Goal: Transaction & Acquisition: Subscribe to service/newsletter

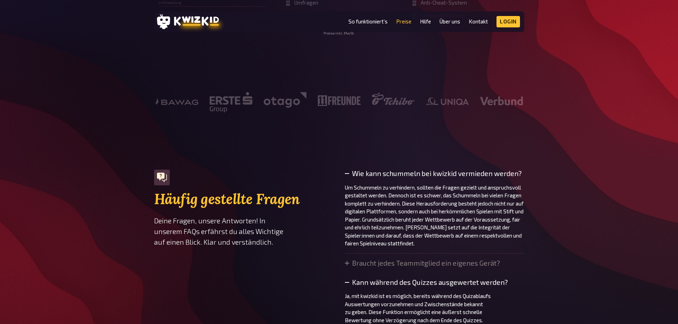
scroll to position [392, 0]
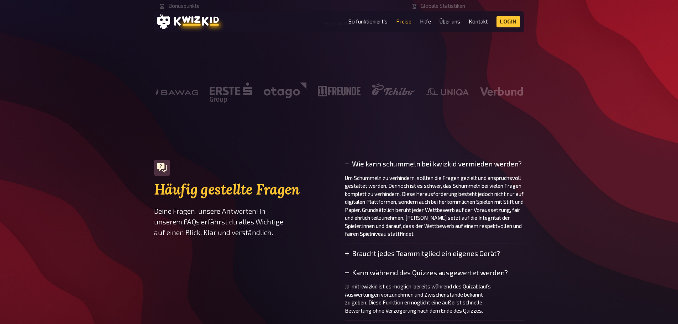
click at [382, 255] on summary "Braucht jedes Teammitglied ein eigenes Gerät?" at bounding box center [422, 254] width 155 height 8
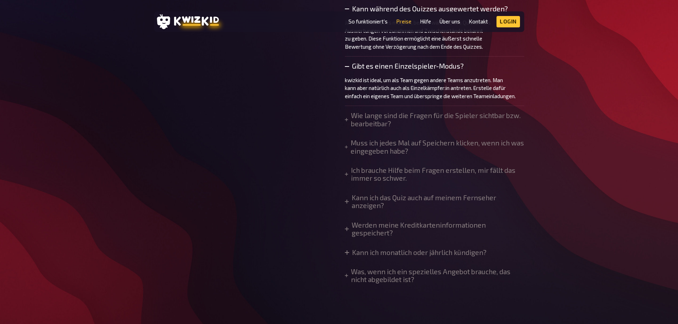
scroll to position [712, 0]
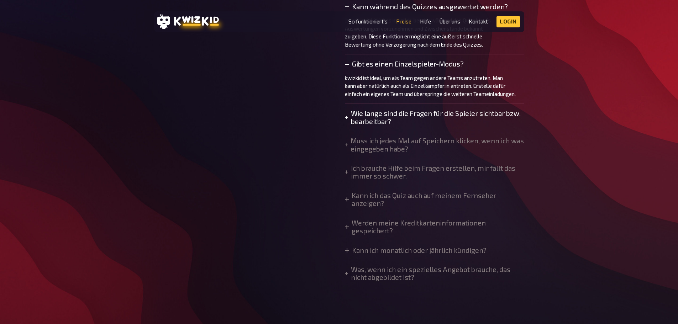
click at [377, 119] on summary "Wie lange sind die Fragen für die Spieler sichtbar bzw. bearbeitbar?" at bounding box center [434, 118] width 179 height 16
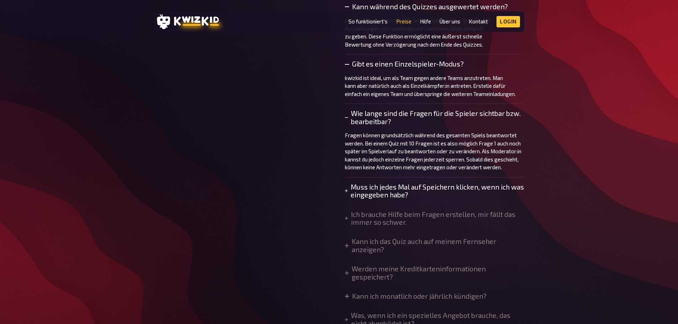
click at [360, 199] on summary "Muss ich jedes Mal auf Speichern klicken, wenn ich was eingegeben habe?" at bounding box center [434, 191] width 179 height 16
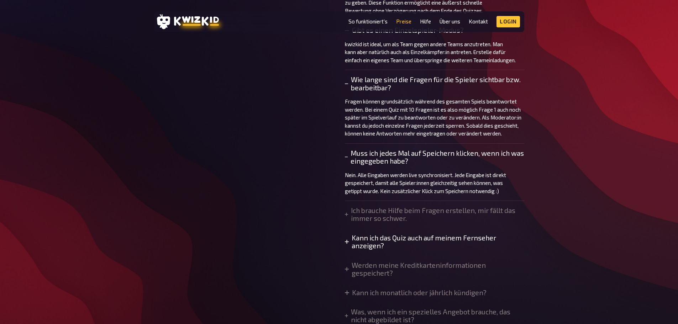
scroll to position [783, 0]
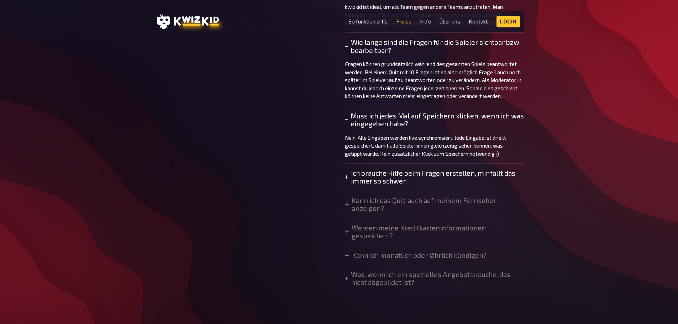
click at [377, 184] on summary "Ich brauche Hilfe beim Fragen erstellen, mir fällt das immer so schwer." at bounding box center [434, 177] width 179 height 16
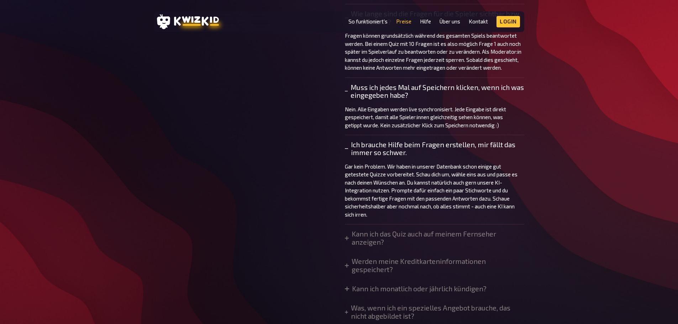
scroll to position [854, 0]
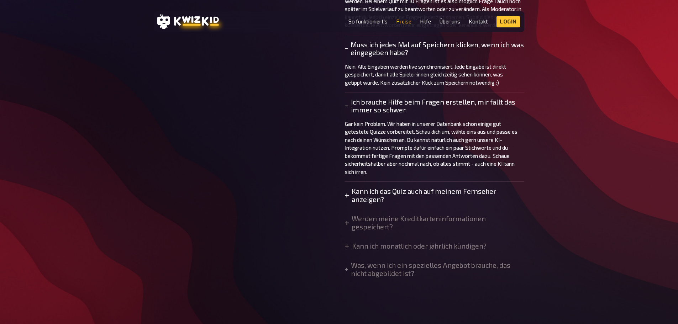
click at [363, 204] on summary "Kann ich das Quiz auch auf meinem Fernseher anzeigen?" at bounding box center [434, 196] width 179 height 16
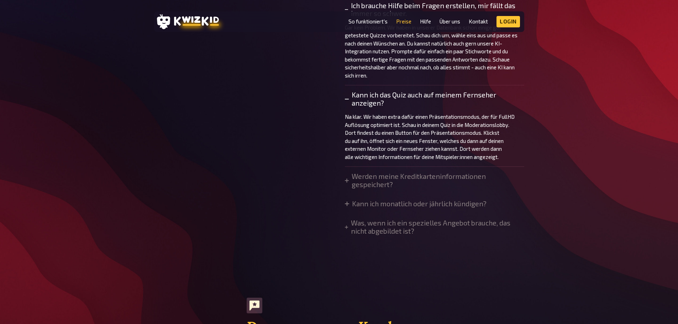
scroll to position [961, 0]
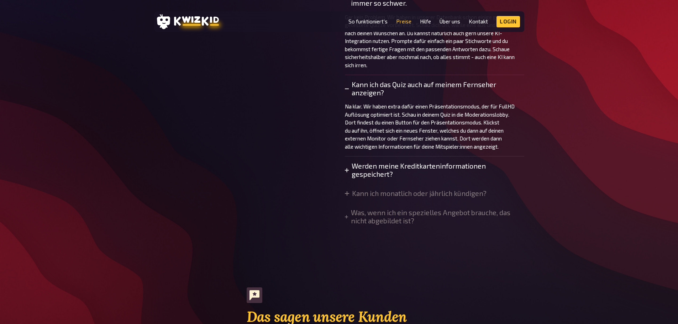
click at [379, 178] on summary "Werden meine Kreditkarteninformationen gespeichert?" at bounding box center [434, 170] width 179 height 16
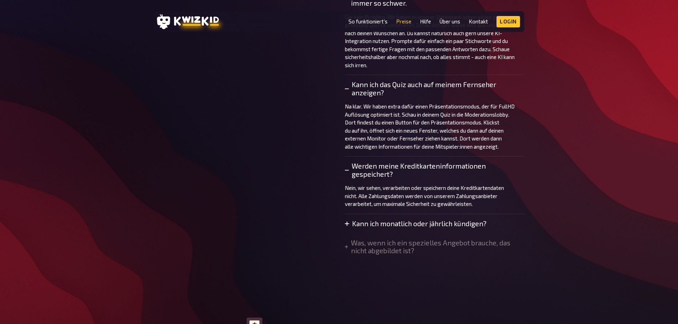
click at [373, 228] on summary "Kann ich monatlich oder jährlich kündigen?" at bounding box center [416, 224] width 142 height 8
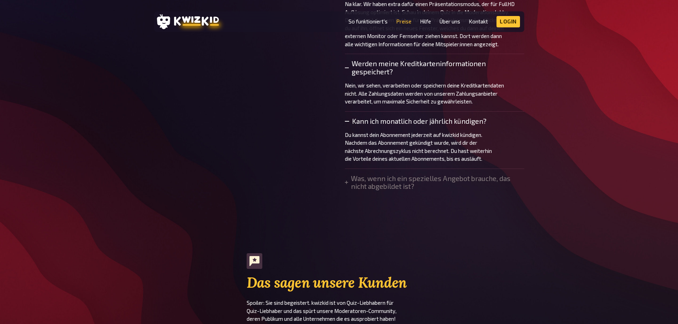
scroll to position [1068, 0]
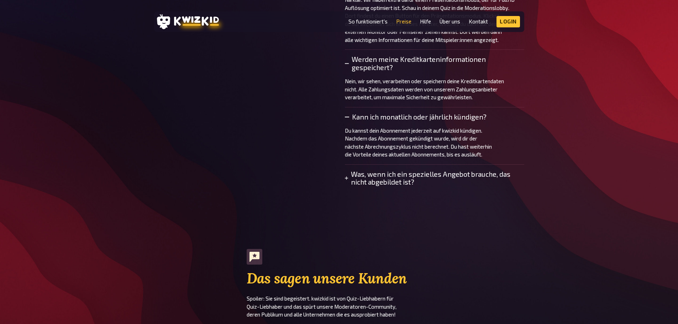
click at [393, 187] on summary "Was, wenn ich ein spezielles Angebot brauche, das nicht abgebildet ist?" at bounding box center [434, 179] width 179 height 16
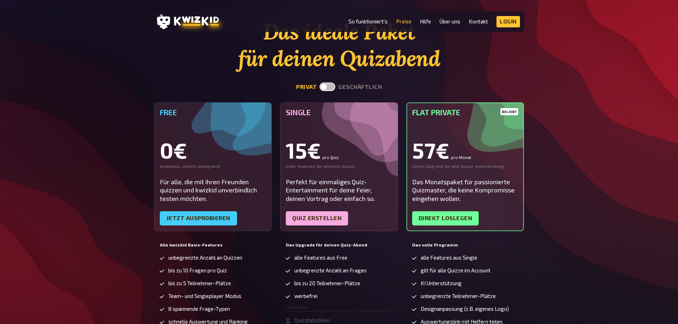
scroll to position [0, 0]
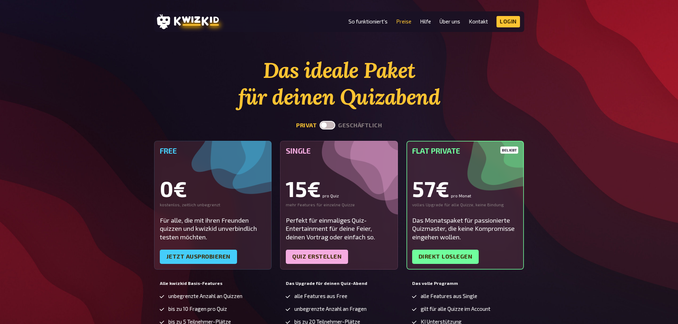
click at [328, 125] on label at bounding box center [328, 125] width 16 height 9
click at [320, 121] on input "checkbox" at bounding box center [319, 121] width 0 height 0
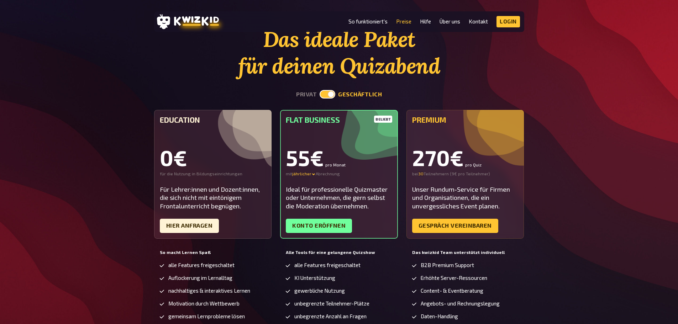
scroll to position [71, 0]
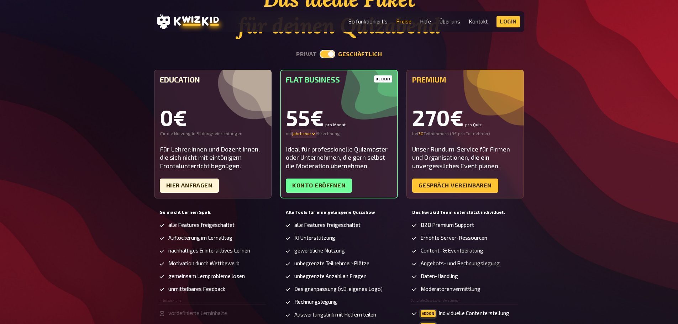
click at [313, 131] on div "jährlicher" at bounding box center [303, 134] width 23 height 6
click at [311, 141] on div "quartalsweiser - 16 %" at bounding box center [317, 141] width 50 height 6
click at [323, 132] on icon at bounding box center [325, 134] width 4 height 4
click at [313, 134] on div "monatlicher" at bounding box center [317, 134] width 50 height 6
click at [304, 53] on button "privat" at bounding box center [306, 54] width 21 height 7
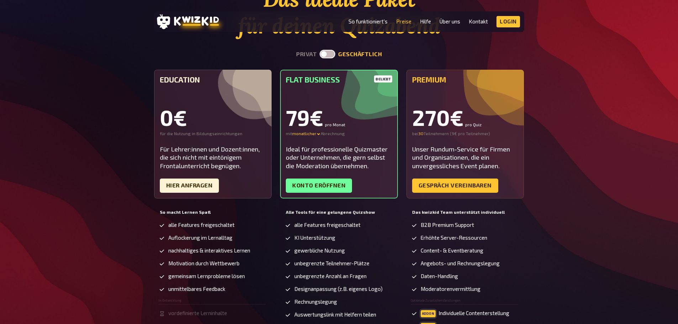
checkbox input "false"
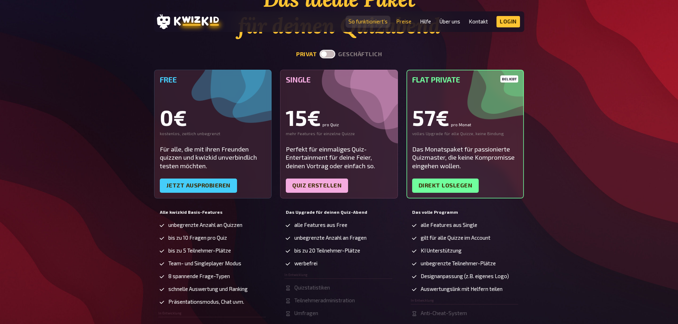
click at [365, 22] on link "So funktioniert's" at bounding box center [368, 22] width 39 height 6
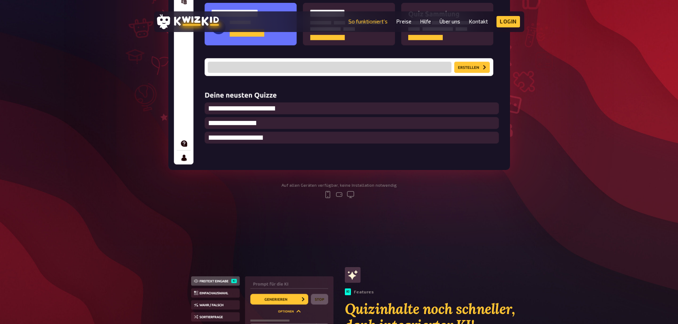
scroll to position [71, 0]
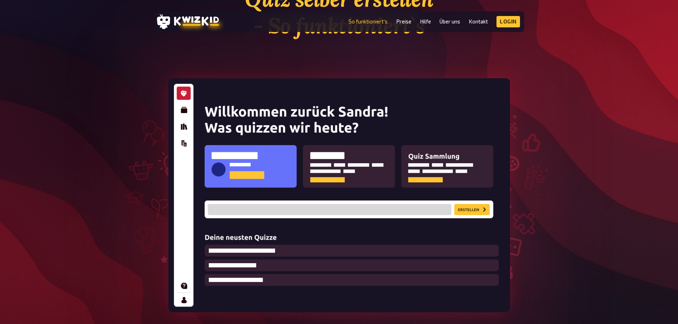
click at [182, 108] on img at bounding box center [339, 195] width 342 height 234
click at [184, 125] on img at bounding box center [339, 195] width 342 height 234
click at [277, 180] on img at bounding box center [339, 195] width 342 height 234
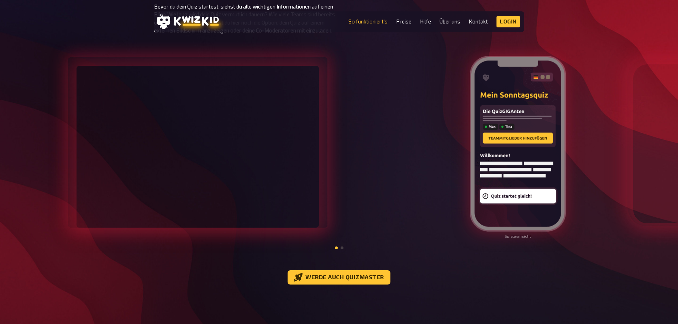
scroll to position [748, 0]
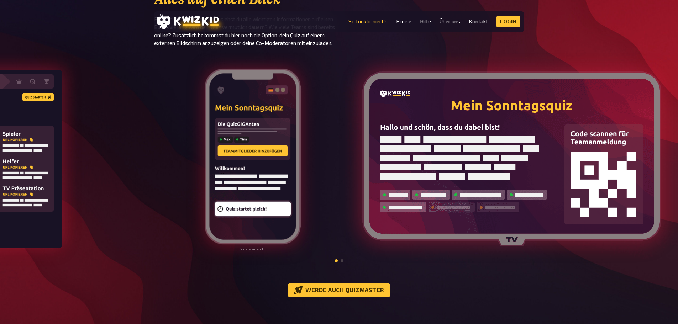
click at [253, 200] on img at bounding box center [253, 157] width 98 height 178
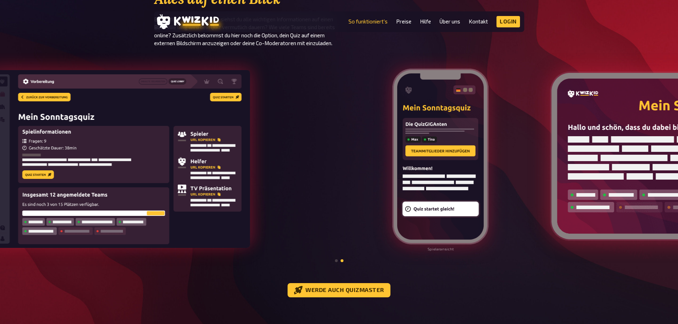
click at [431, 173] on img at bounding box center [441, 157] width 98 height 178
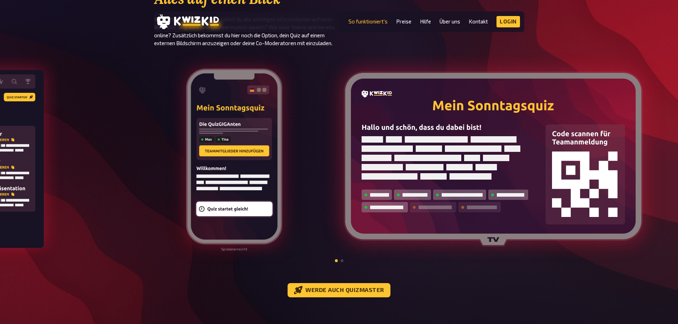
click at [195, 195] on img at bounding box center [234, 157] width 98 height 178
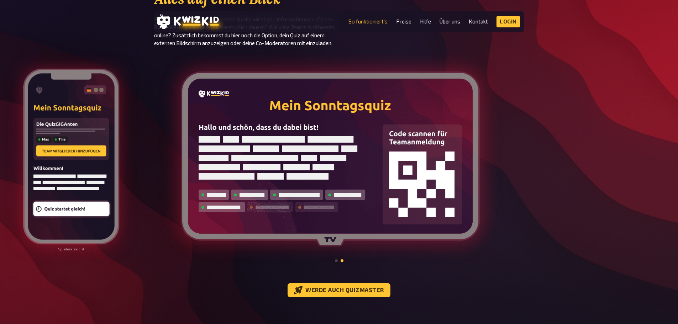
click at [328, 179] on img at bounding box center [330, 159] width 299 height 175
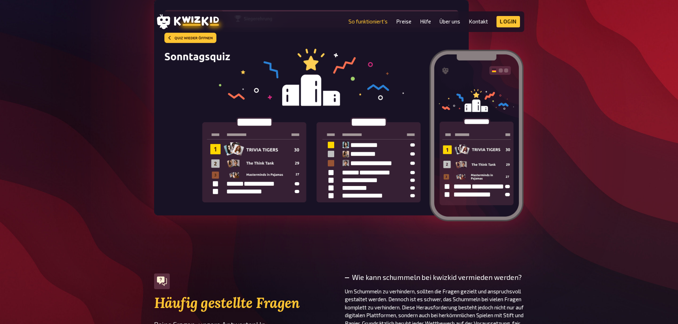
scroll to position [2385, 0]
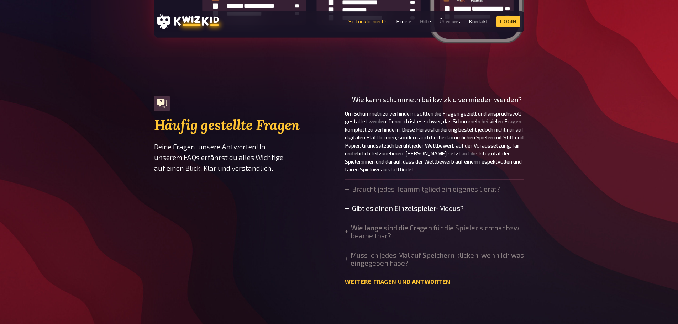
click at [399, 213] on summary "Gibt es einen Einzelspieler-Modus?" at bounding box center [404, 209] width 119 height 8
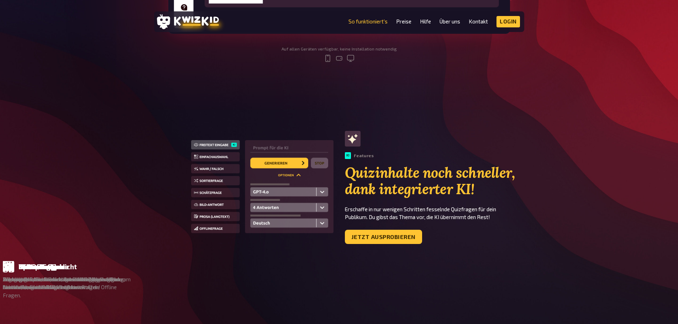
scroll to position [356, 0]
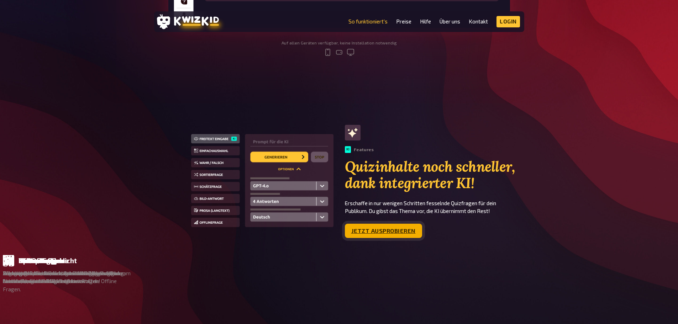
click at [393, 230] on link "Jetzt ausprobieren" at bounding box center [383, 231] width 77 height 14
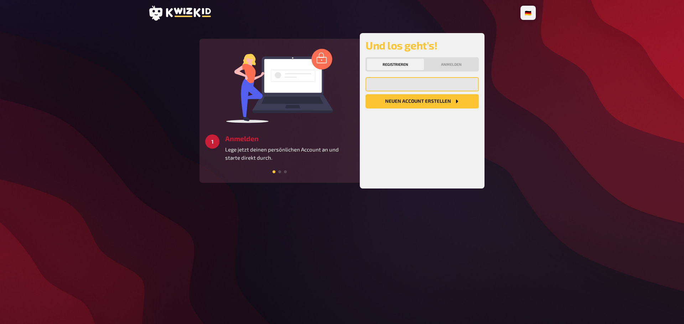
click at [380, 85] on input "email" at bounding box center [421, 84] width 113 height 14
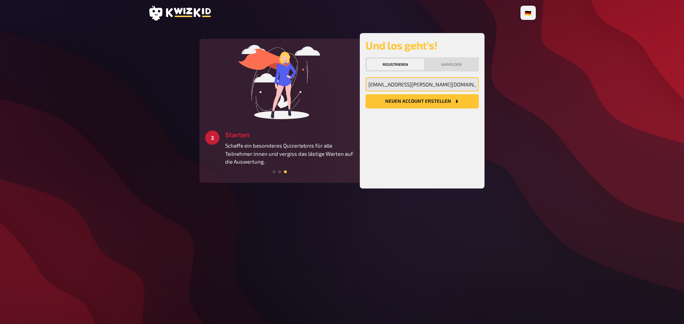
type input "vinothek@bassermann-jordan.de"
click at [274, 172] on span at bounding box center [273, 172] width 3 height 3
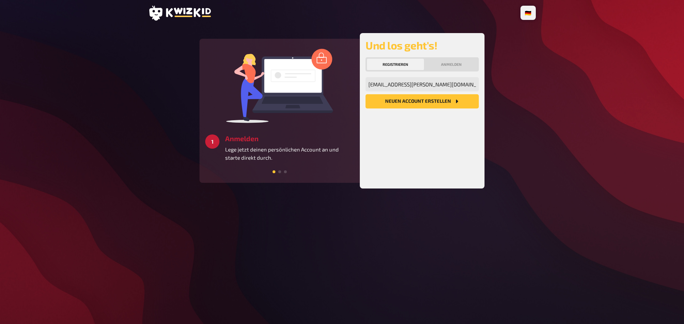
click at [399, 103] on button "Neuen Account Erstellen" at bounding box center [421, 101] width 113 height 14
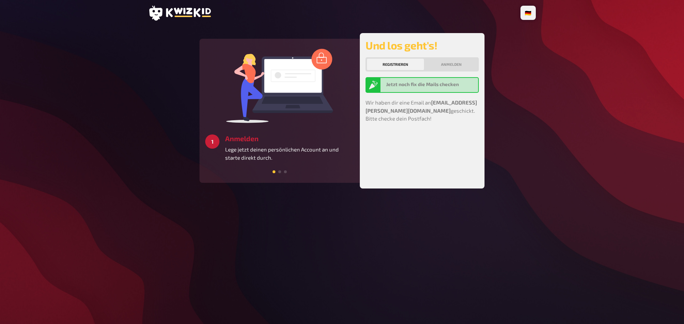
click at [407, 86] on b "Jetzt noch fix die Mails checken" at bounding box center [422, 85] width 73 height 6
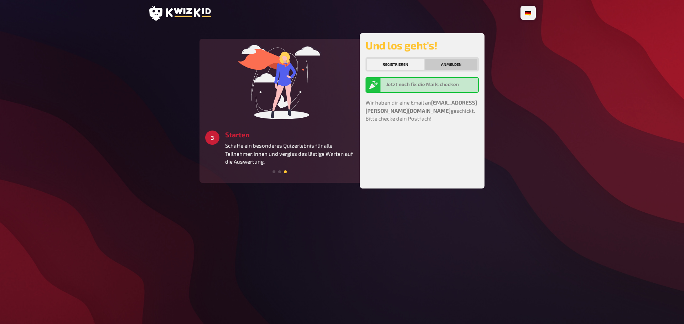
click at [450, 65] on button "Anmelden" at bounding box center [451, 64] width 52 height 11
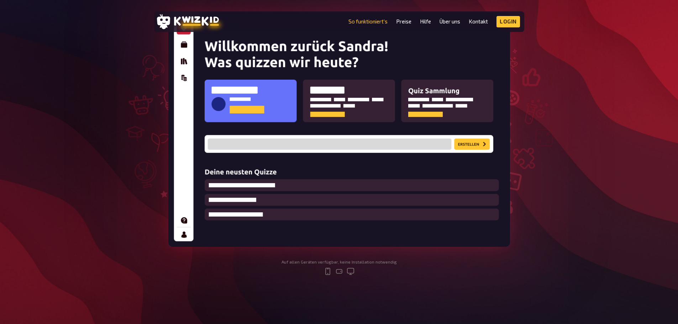
scroll to position [36, 0]
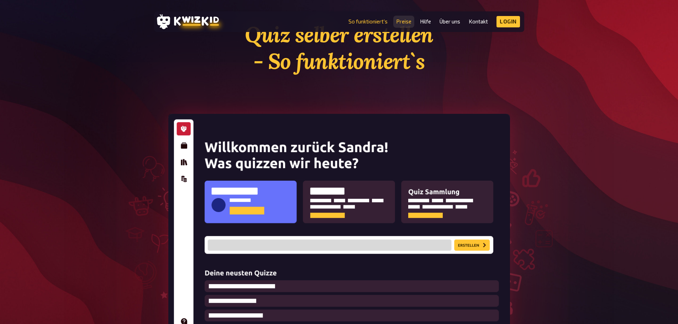
click at [408, 22] on link "Preise" at bounding box center [403, 22] width 15 height 6
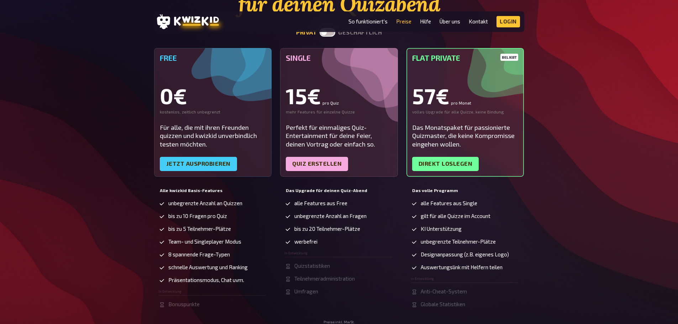
scroll to position [249, 0]
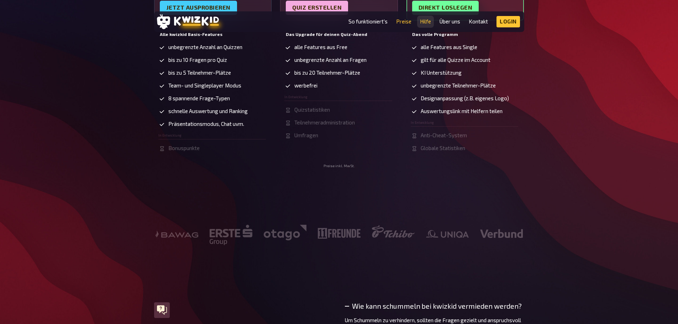
click at [425, 21] on link "Hilfe" at bounding box center [425, 22] width 11 height 6
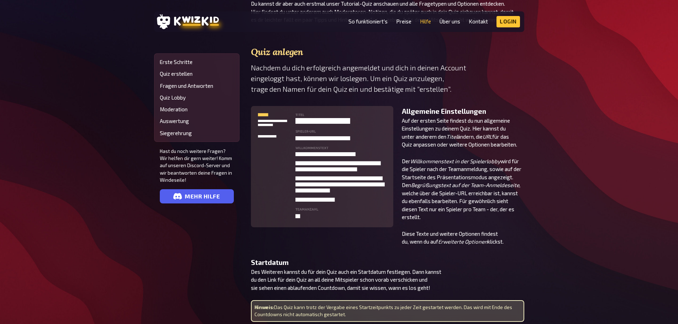
scroll to position [214, 0]
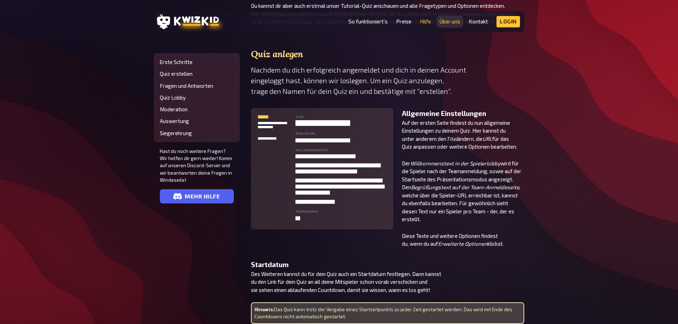
click at [453, 21] on link "Über uns" at bounding box center [450, 22] width 21 height 6
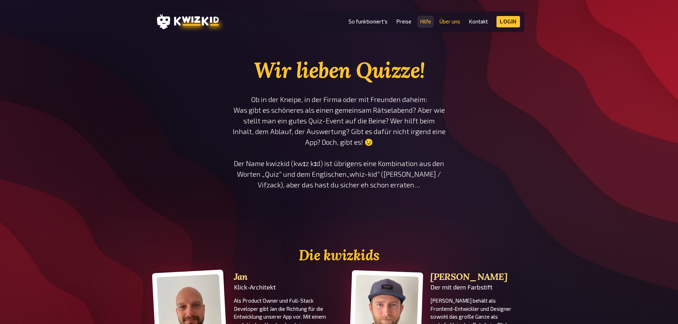
click at [429, 22] on link "Hilfe" at bounding box center [425, 22] width 11 height 6
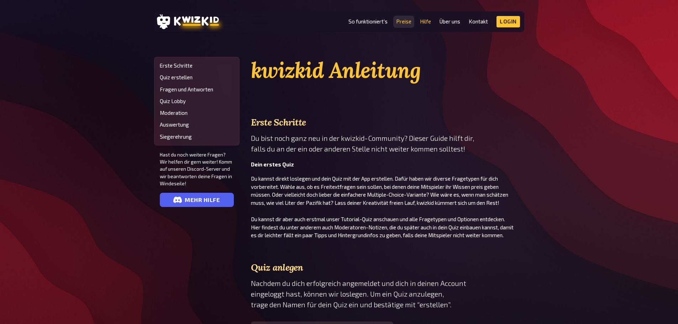
click at [406, 22] on link "Preise" at bounding box center [403, 22] width 15 height 6
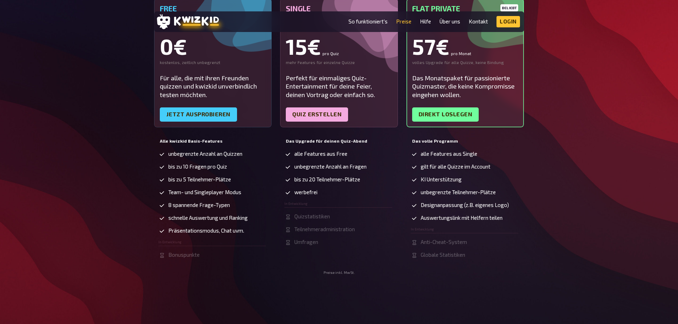
scroll to position [71, 0]
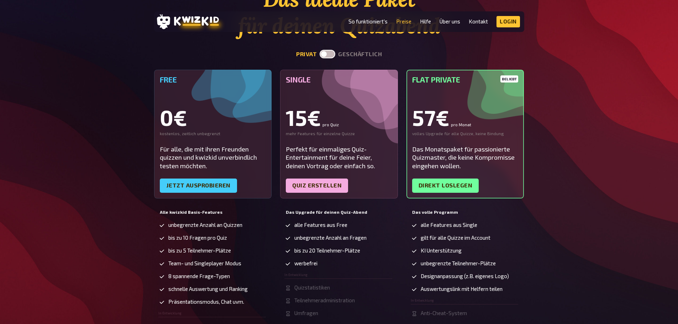
click at [326, 54] on label at bounding box center [328, 54] width 16 height 9
click at [320, 50] on input "checkbox" at bounding box center [319, 49] width 0 height 0
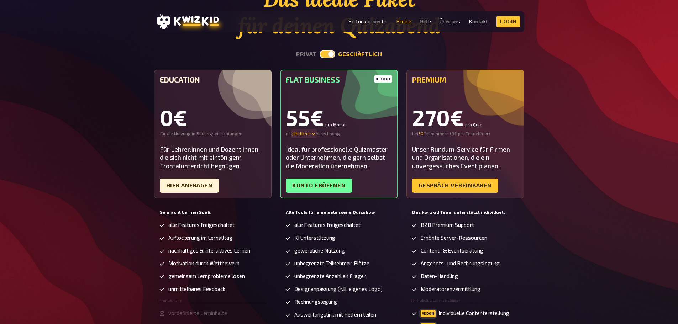
click at [315, 134] on icon at bounding box center [313, 135] width 3 height 2
click at [306, 136] on div "monatlicher" at bounding box center [317, 134] width 50 height 6
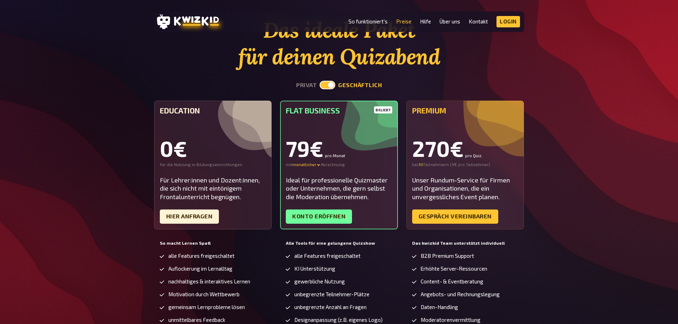
scroll to position [36, 0]
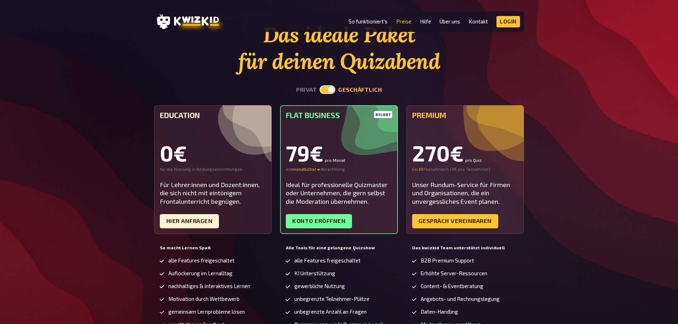
click at [327, 87] on label at bounding box center [328, 89] width 16 height 9
click at [320, 85] on input "checkbox" at bounding box center [319, 85] width 0 height 0
checkbox input "false"
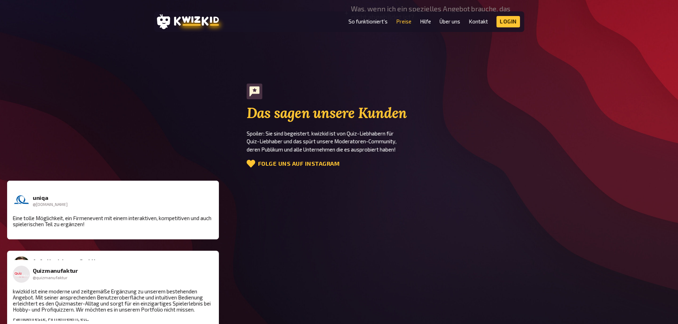
scroll to position [854, 0]
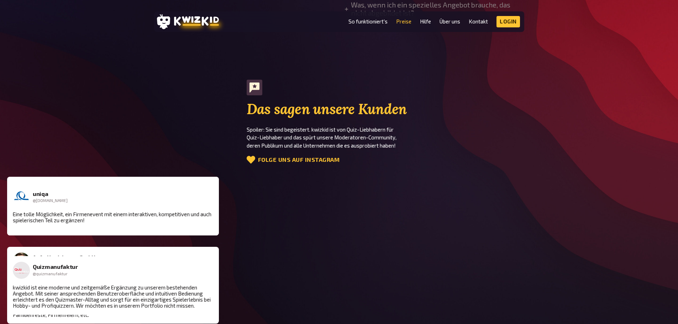
drag, startPoint x: 464, startPoint y: 220, endPoint x: 382, endPoint y: 223, distance: 81.9
click at [382, 223] on div "EasySoftware easy-software.com Wir haben die Moderation für unser Fimenevent se…" at bounding box center [339, 206] width 678 height 59
click at [481, 164] on section "Das sagen unsere Kunden Spoiler: Sie sind begeistert. kwizkid ist von Quiz-Lieb…" at bounding box center [339, 122] width 370 height 85
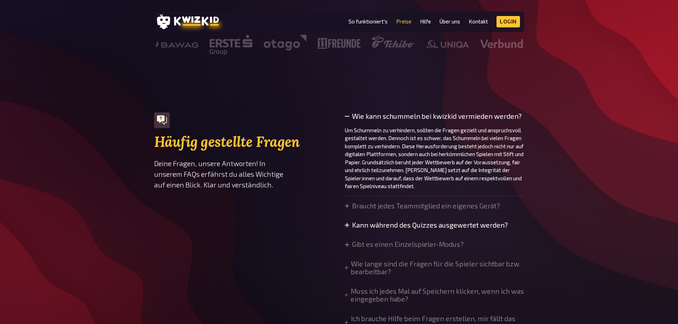
scroll to position [605, 0]
